Goal: Communication & Community: Answer question/provide support

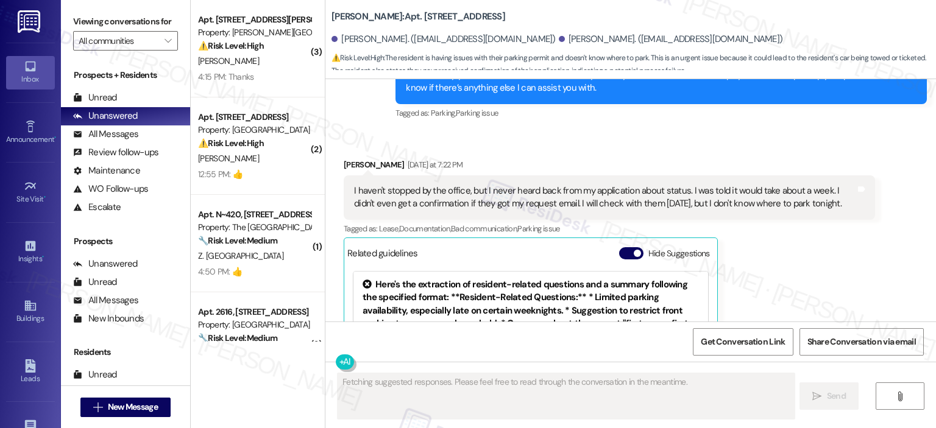
scroll to position [2452, 0]
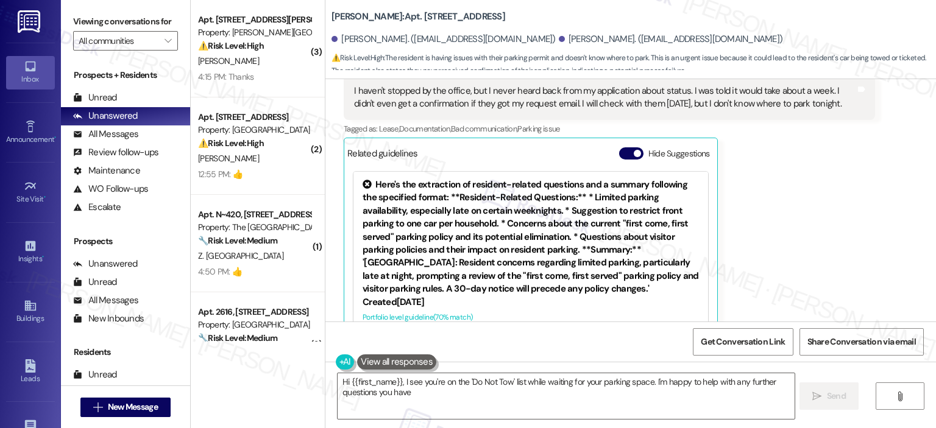
type textarea "Hi {{first_name}}, I see you're on the 'Do Not Tow' list while waiting for your…"
click at [623, 141] on div "Related guidelines Hide Suggestions" at bounding box center [530, 153] width 367 height 24
click at [619, 147] on button "Hide Suggestions" at bounding box center [631, 153] width 24 height 12
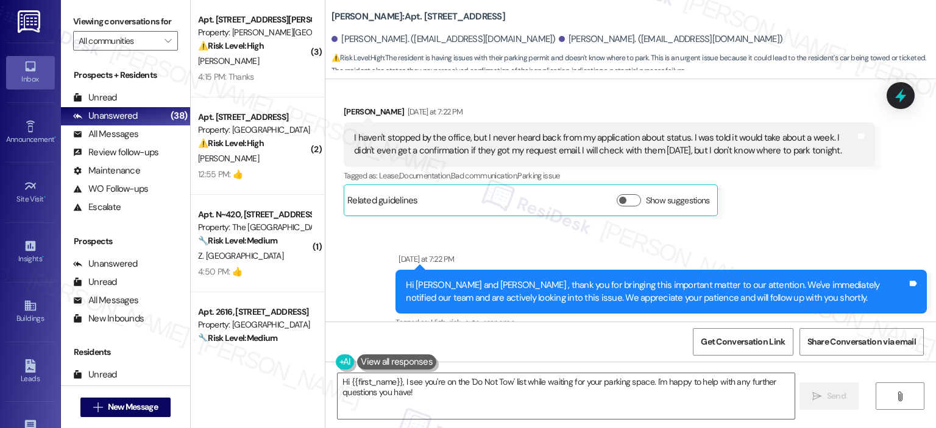
scroll to position [3014, 0]
